Goal: Transaction & Acquisition: Obtain resource

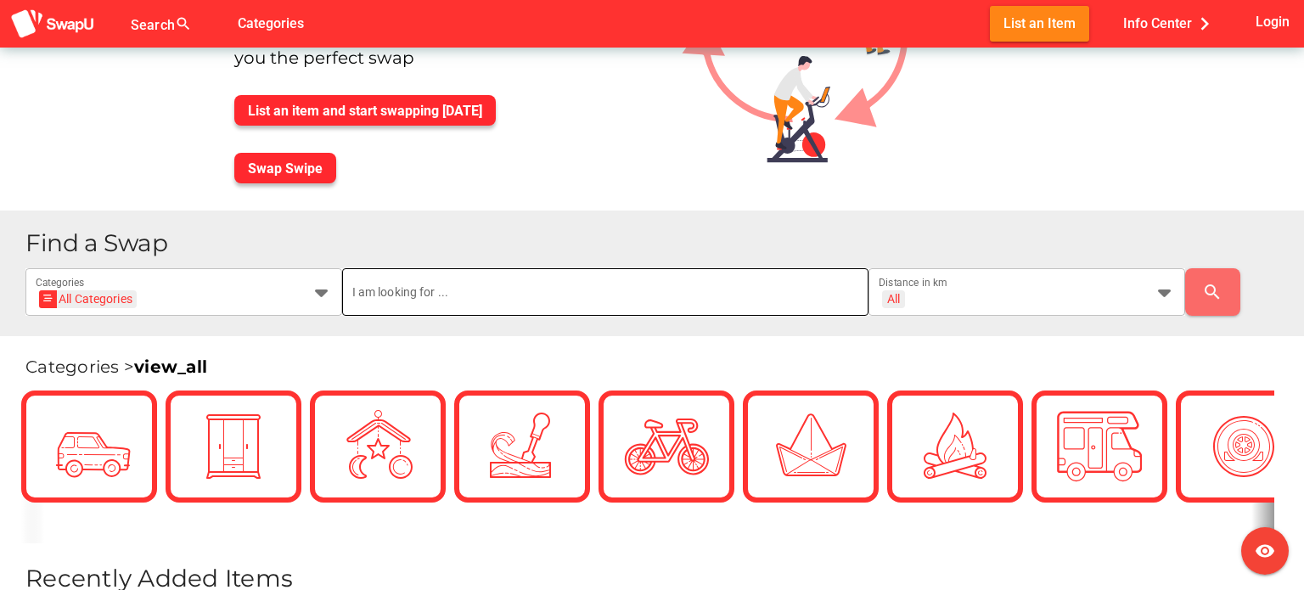
scroll to position [188, 0]
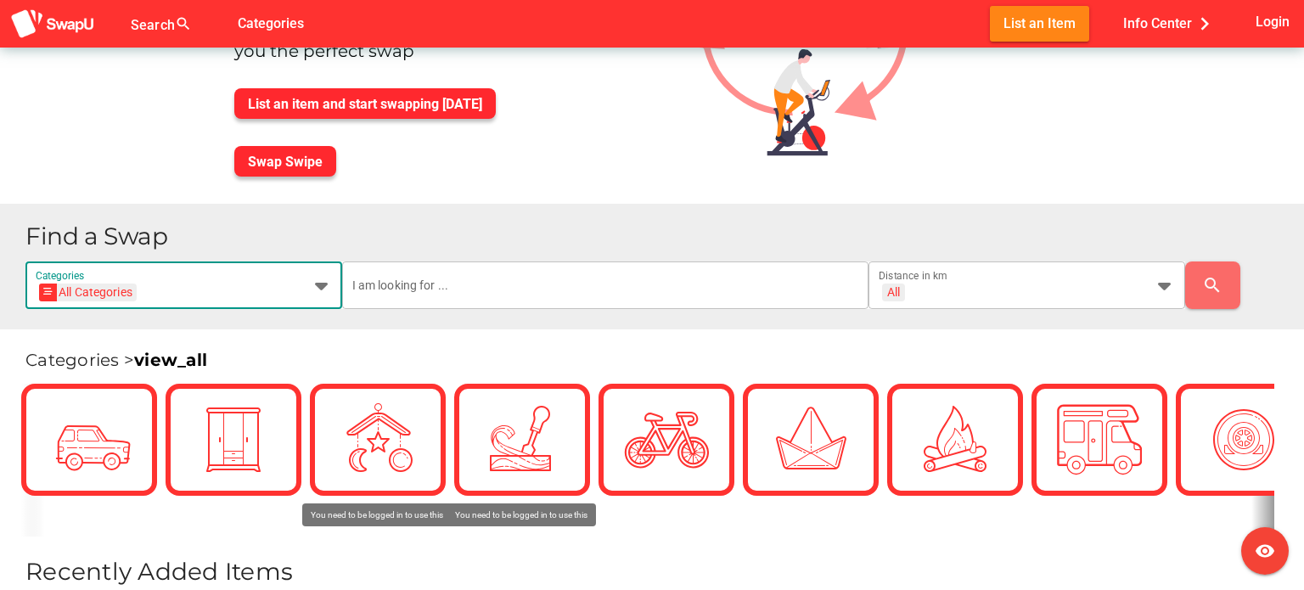
click at [309, 275] on div at bounding box center [316, 285] width 31 height 48
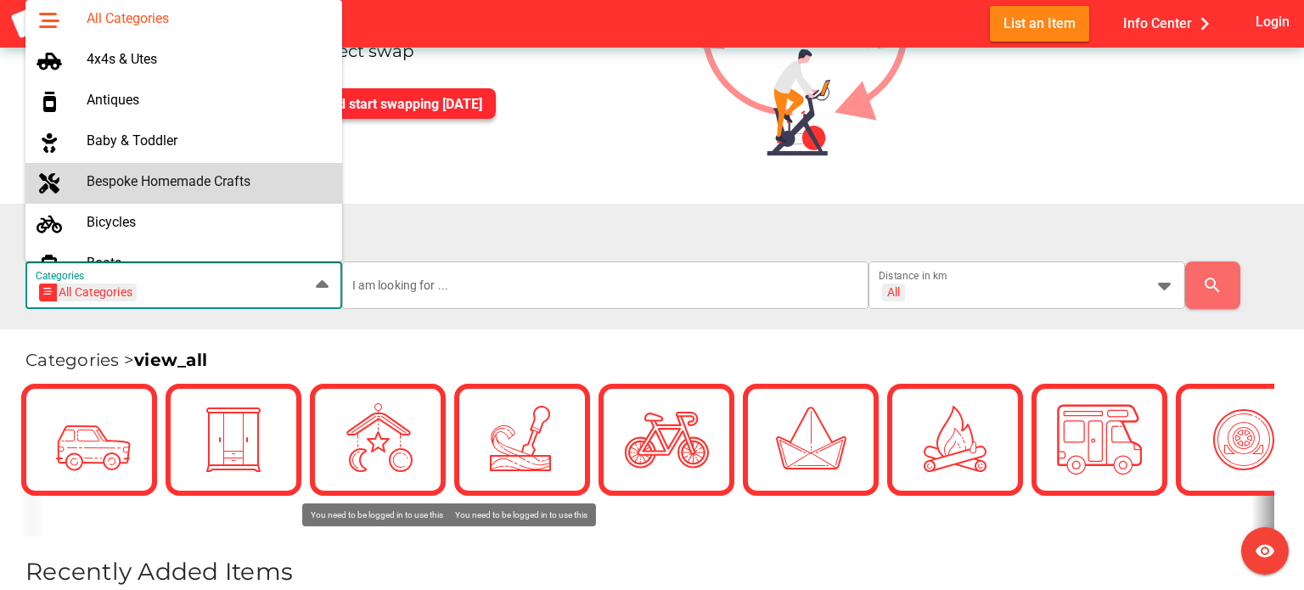
scroll to position [200, 0]
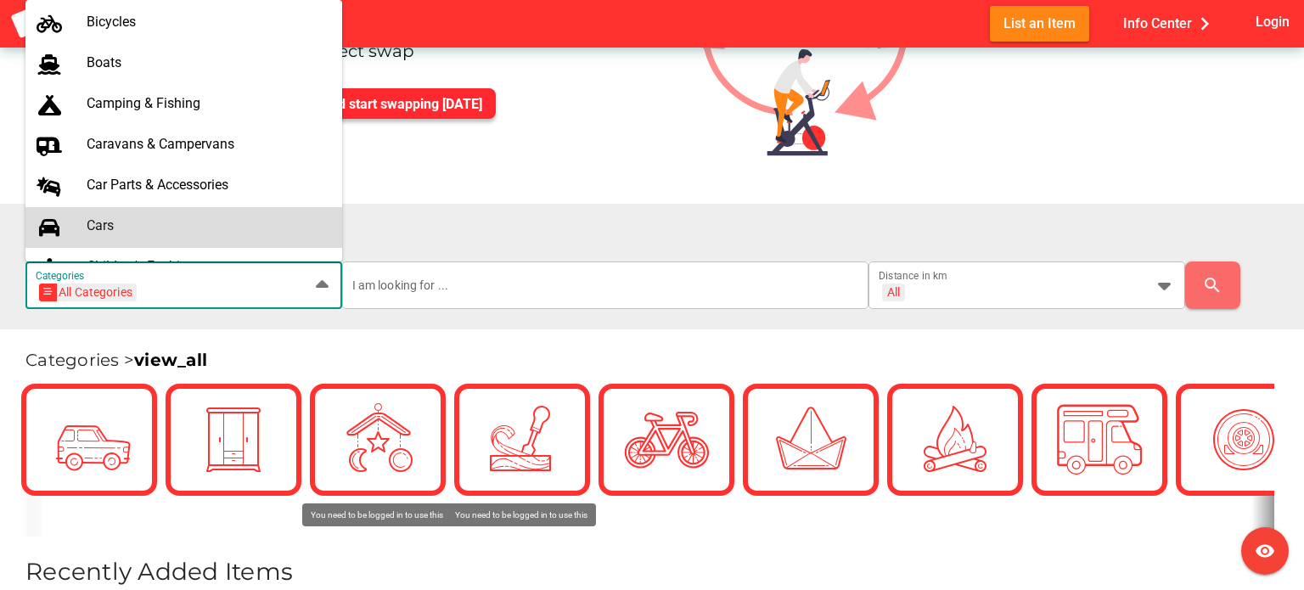
click at [154, 225] on div "Cars" at bounding box center [208, 225] width 242 height 16
type input "Cars"
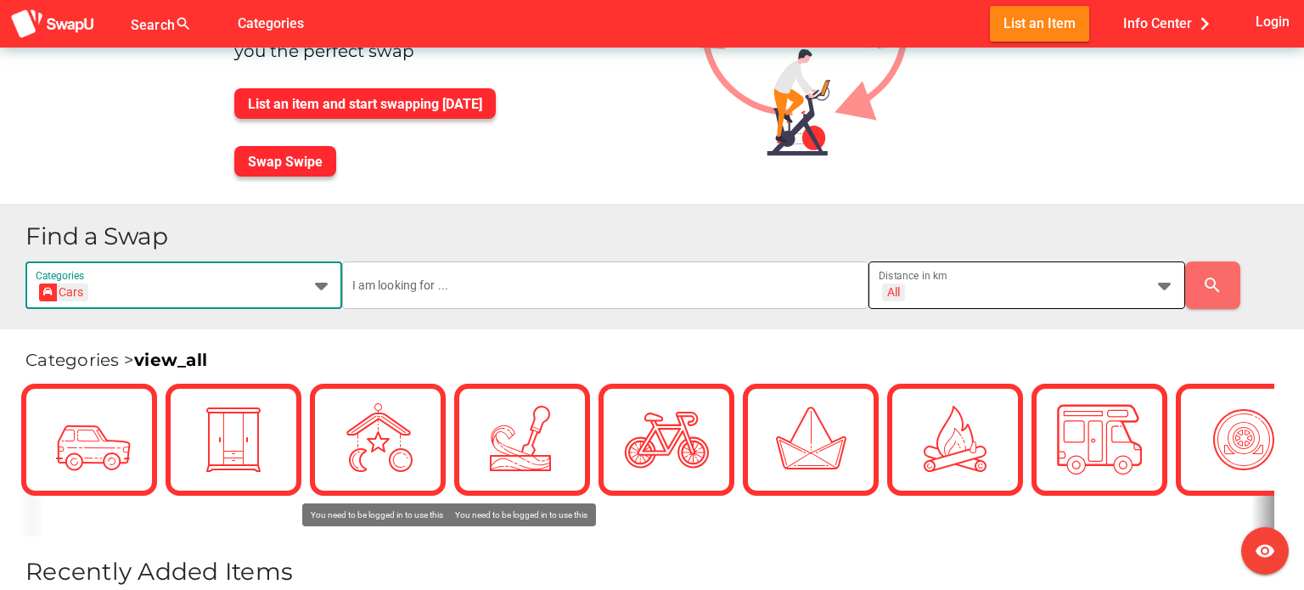
scroll to position [0, 0]
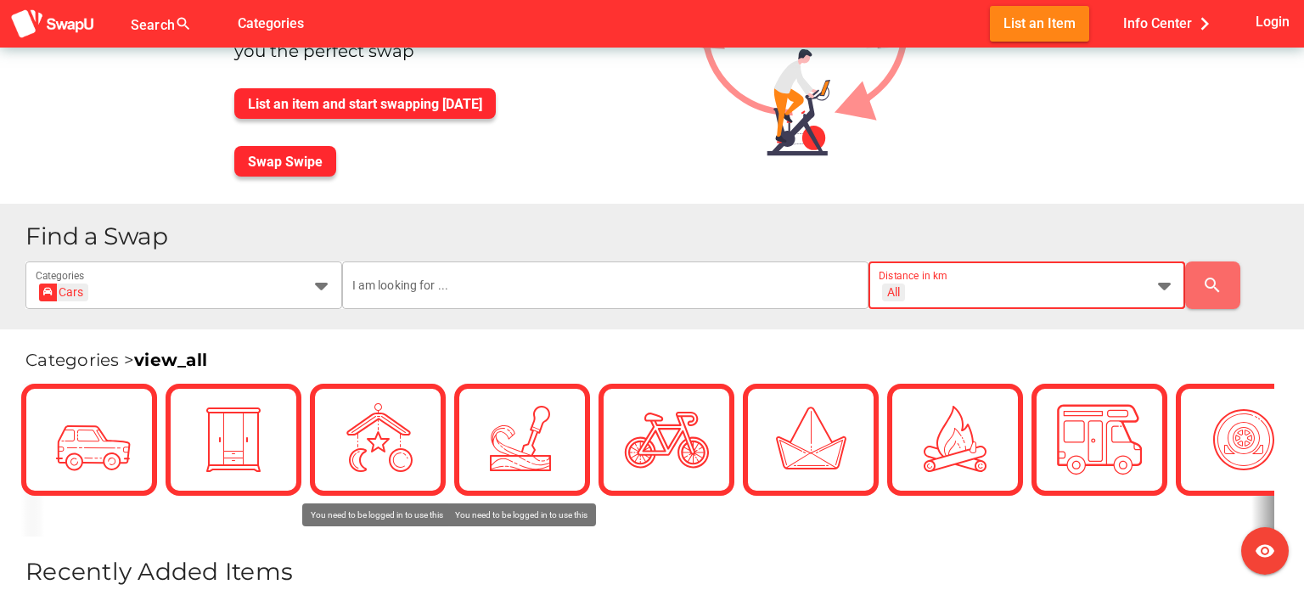
click at [1094, 280] on div "All + All Distance in km" at bounding box center [1012, 285] width 266 height 48
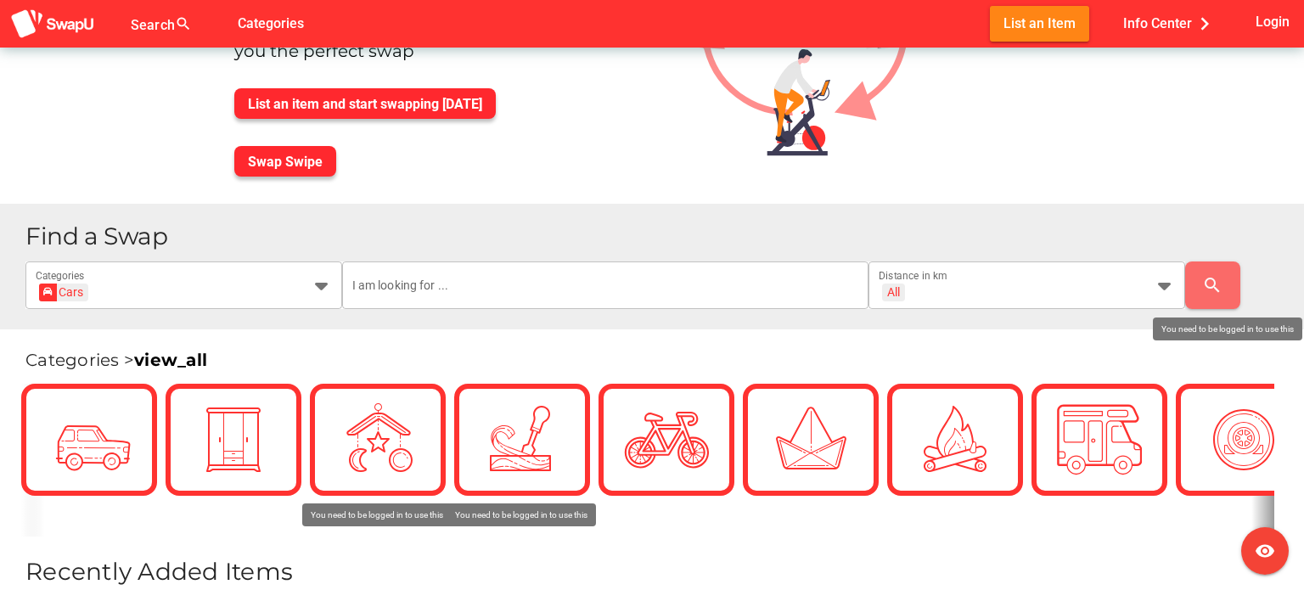
click at [1262, 276] on div "search" at bounding box center [1237, 285] width 105 height 48
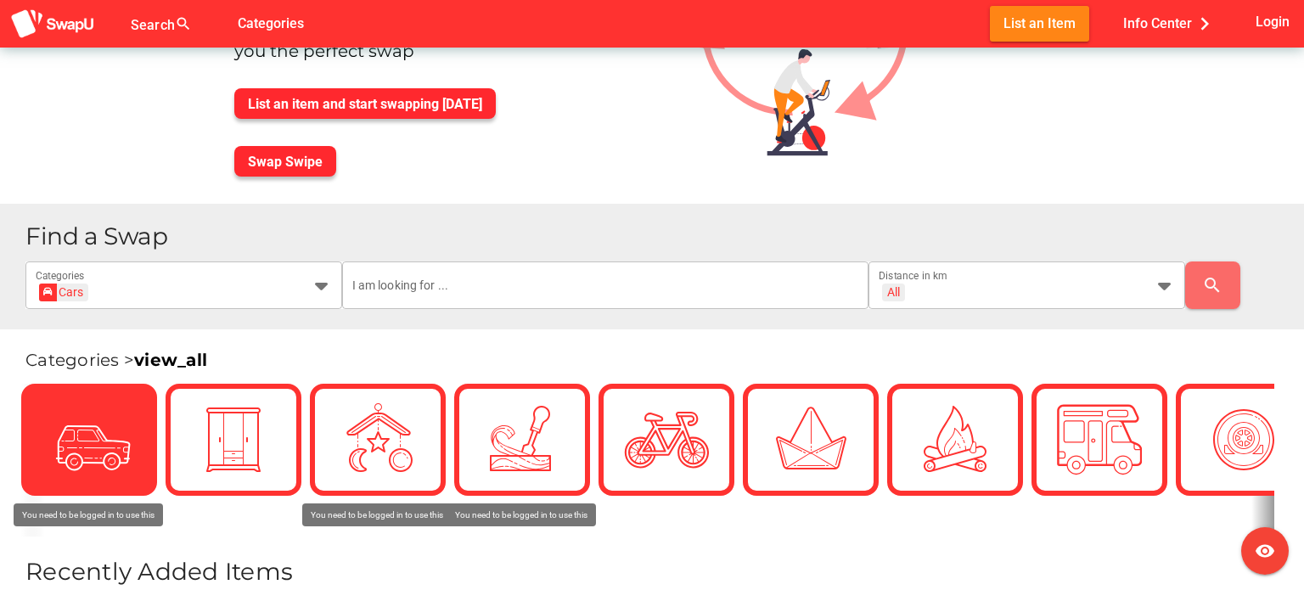
click at [99, 429] on img at bounding box center [89, 439] width 85 height 85
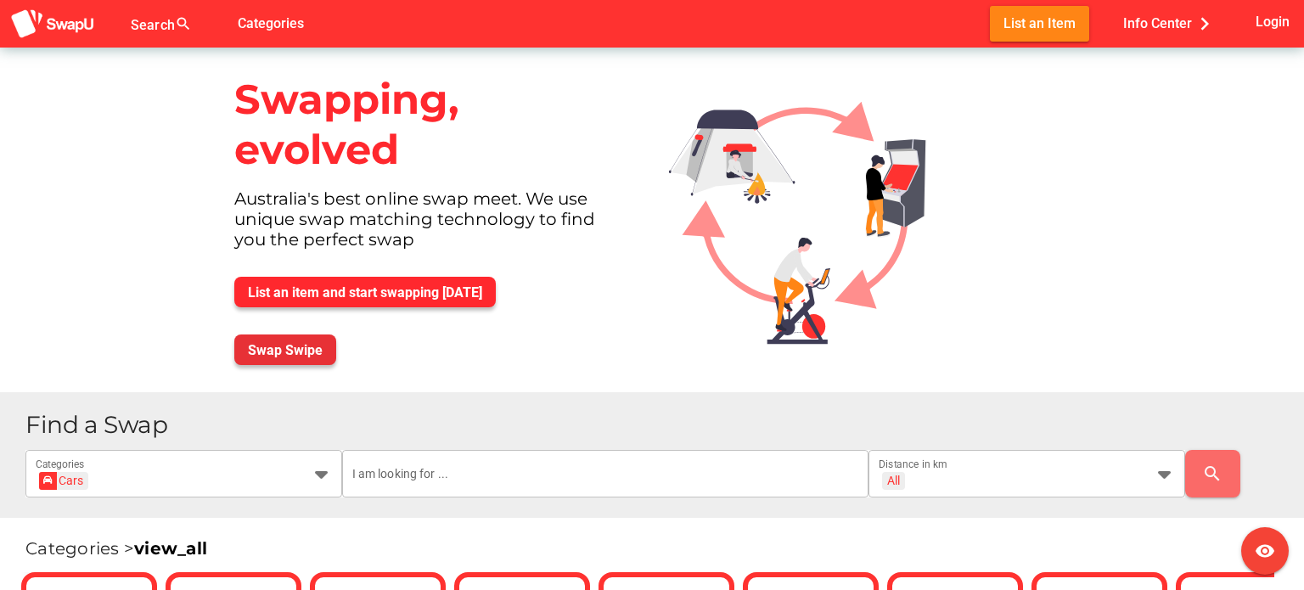
click at [324, 353] on button "Swap Swipe" at bounding box center [285, 349] width 102 height 31
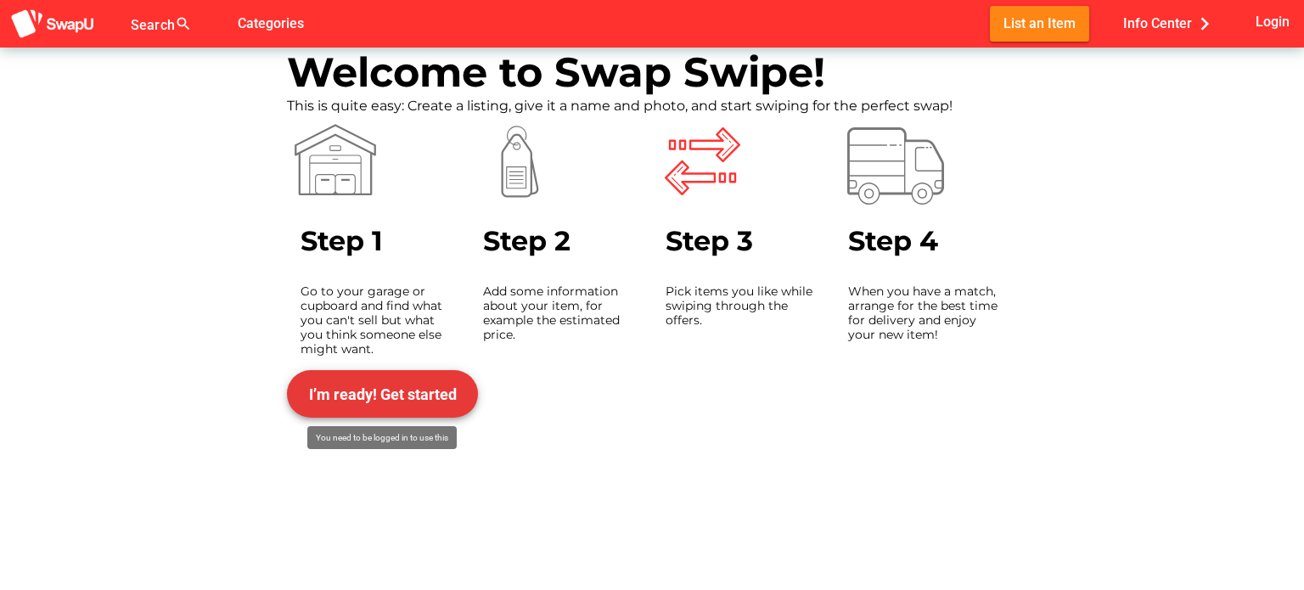
click at [431, 379] on span "I’m ready! Get started" at bounding box center [382, 393] width 164 height 41
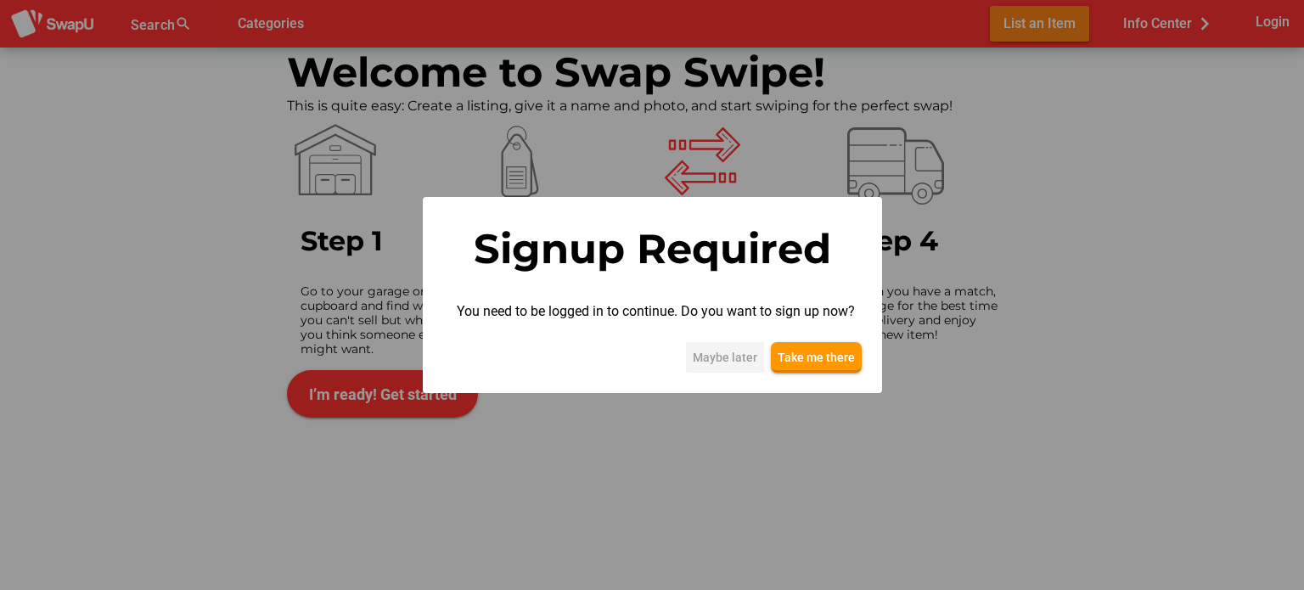
click at [727, 362] on span "Maybe later" at bounding box center [725, 357] width 65 height 20
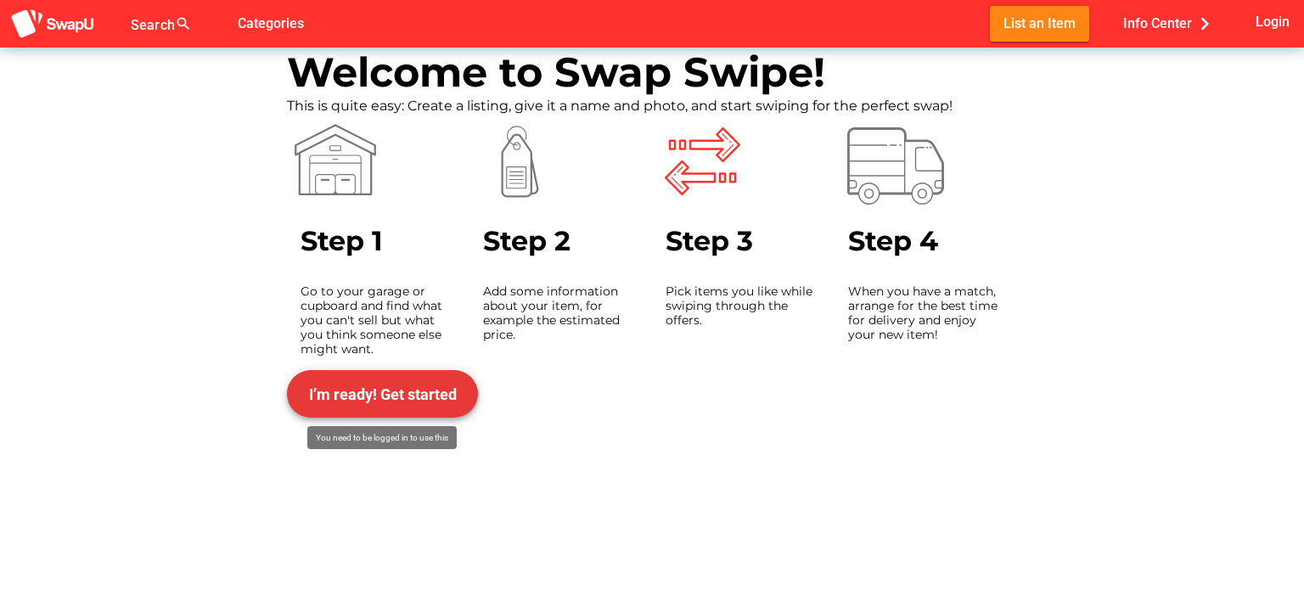
click at [424, 373] on span "I’m ready! Get started" at bounding box center [382, 393] width 164 height 41
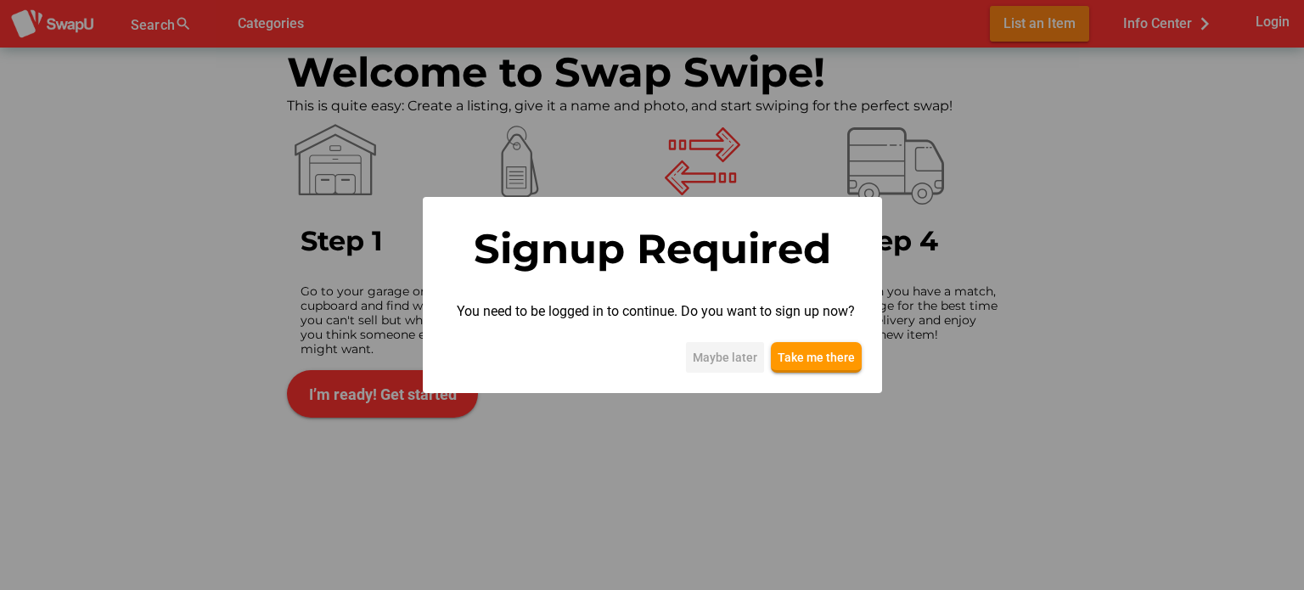
click at [703, 342] on span "Maybe later" at bounding box center [725, 357] width 65 height 31
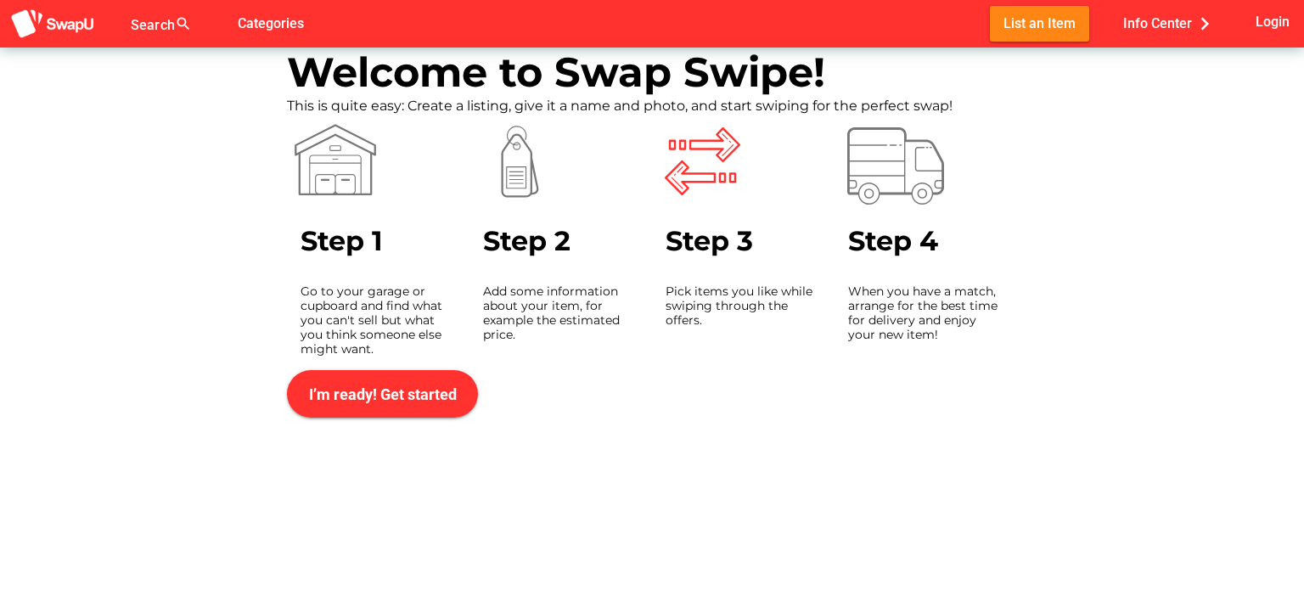
click at [703, 342] on div "Signup Required You need to be logged in to continue. Do you want to sign up no…" at bounding box center [652, 295] width 1304 height 590
click at [276, 30] on span "Categories" at bounding box center [271, 23] width 66 height 28
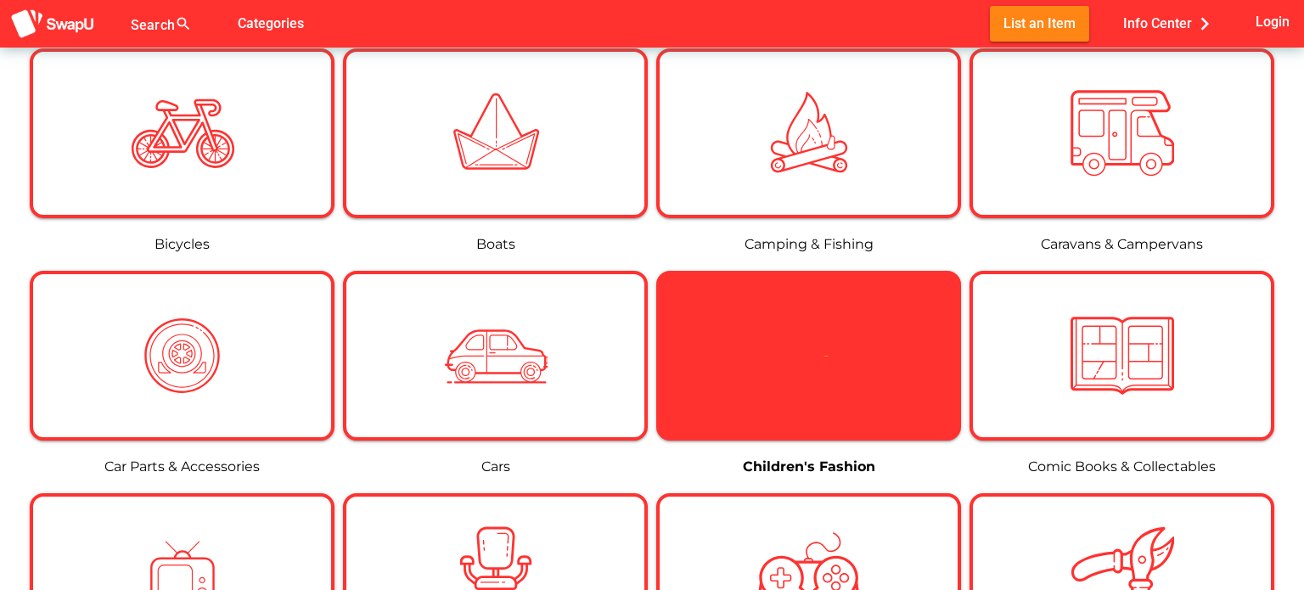
scroll to position [508, 0]
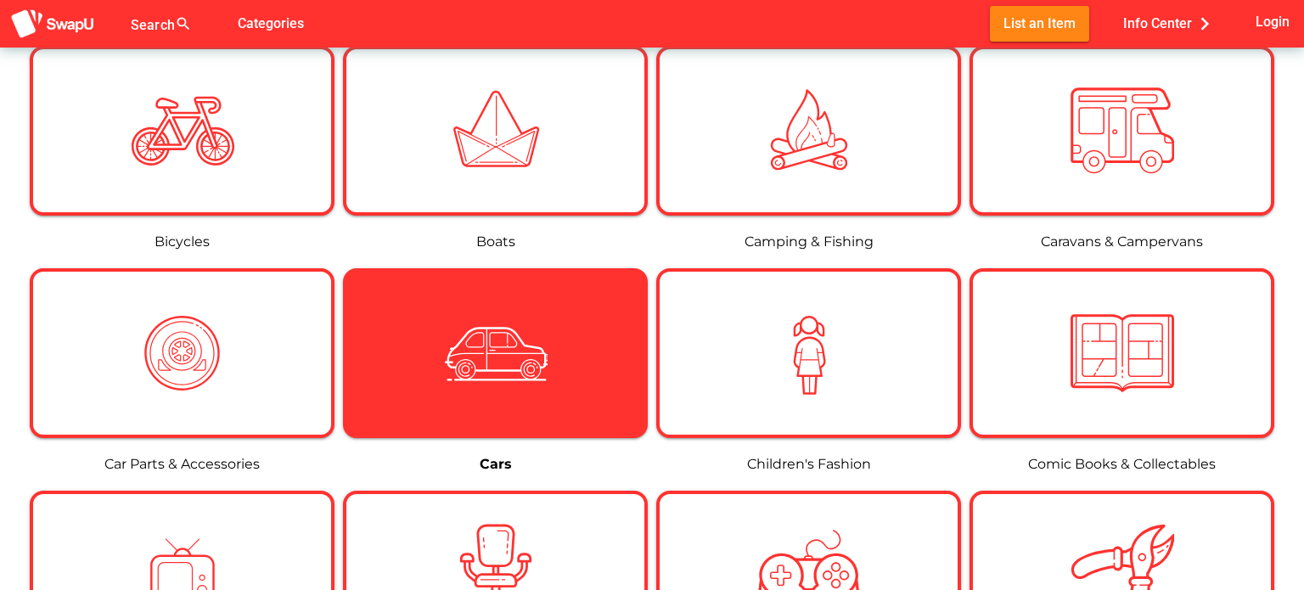
click at [547, 407] on div at bounding box center [495, 353] width 305 height 170
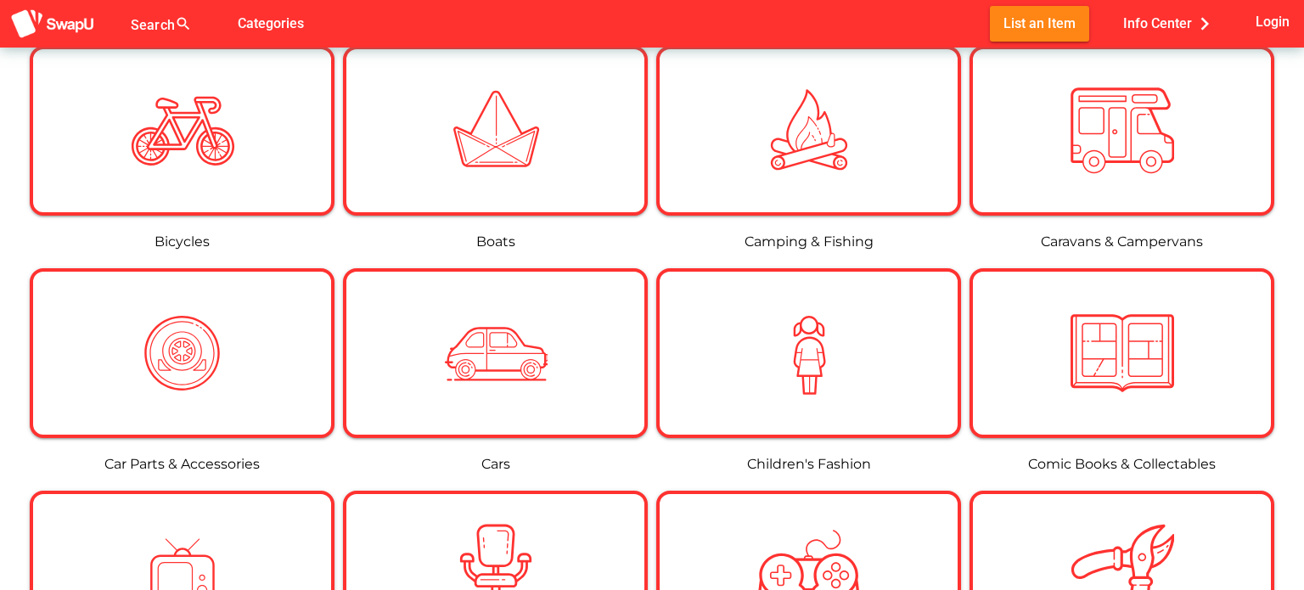
click at [497, 459] on link "Cars" at bounding box center [495, 464] width 29 height 16
